Goal: Information Seeking & Learning: Learn about a topic

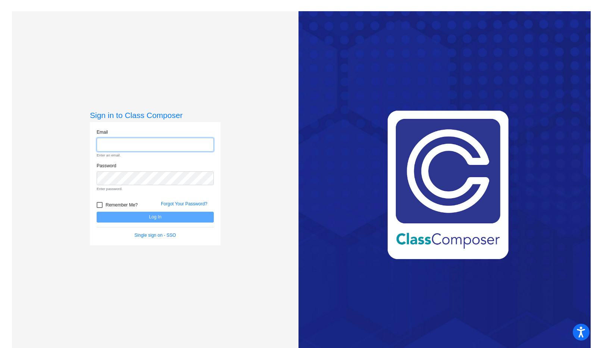
type input "[EMAIL_ADDRESS][DOMAIN_NAME]"
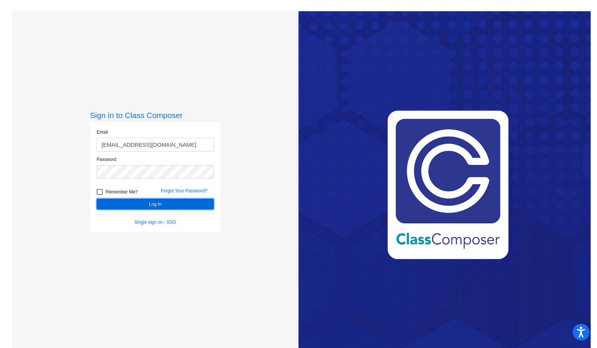
click at [165, 213] on form "Email [PERSON_NAME][EMAIL_ADDRESS][DOMAIN_NAME] Password Remember Me? Forgot Yo…" at bounding box center [155, 177] width 117 height 97
click at [167, 203] on button "Log In" at bounding box center [155, 204] width 117 height 11
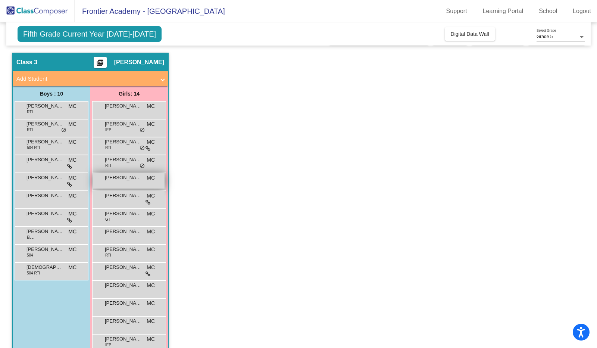
scroll to position [21, 0]
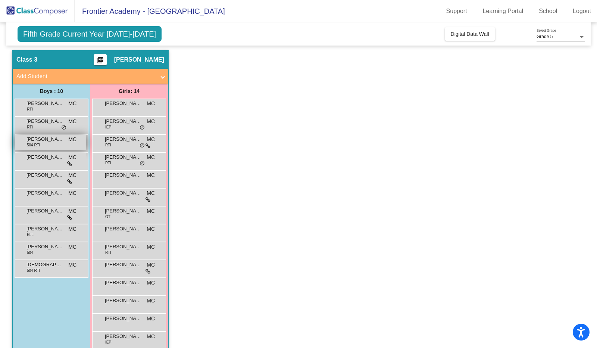
click at [55, 144] on div "[PERSON_NAME] 504 RTI MC lock do_not_disturb_alt" at bounding box center [50, 142] width 71 height 15
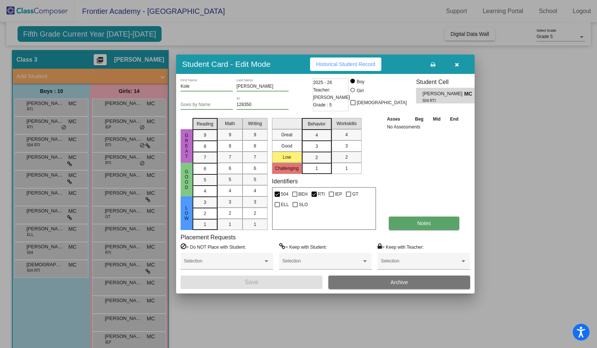
click at [417, 221] on span "Notes" at bounding box center [424, 223] width 14 height 6
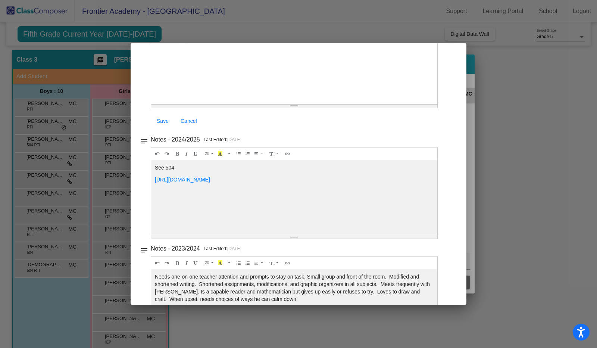
scroll to position [96, 0]
click at [210, 176] on link "[URL][DOMAIN_NAME]" at bounding box center [182, 178] width 55 height 6
